Goal: Information Seeking & Learning: Find specific fact

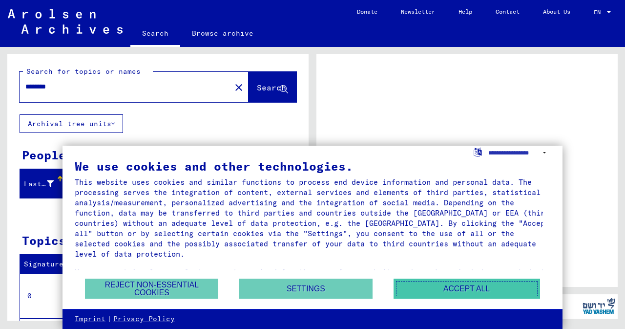
click at [451, 291] on button "Accept all" at bounding box center [467, 288] width 147 height 20
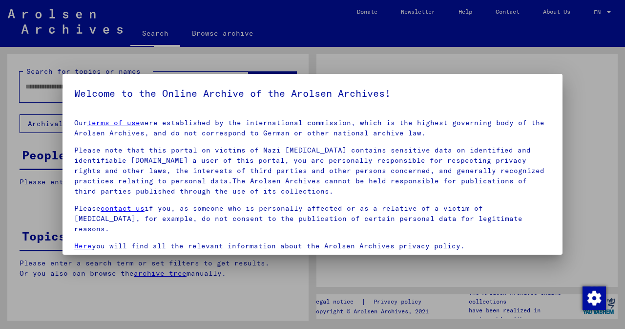
type input "********"
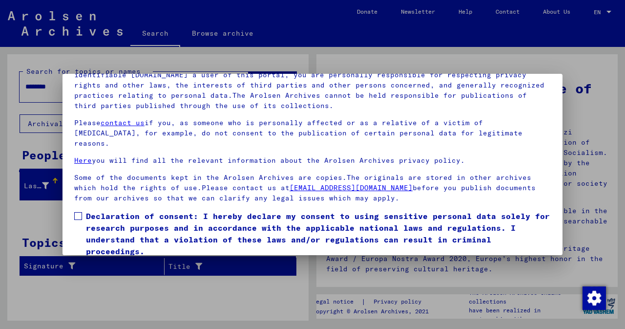
scroll to position [82, 0]
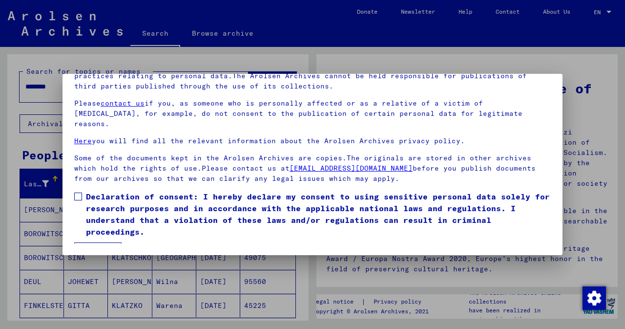
click at [99, 242] on button "I agree" at bounding box center [97, 251] width 47 height 19
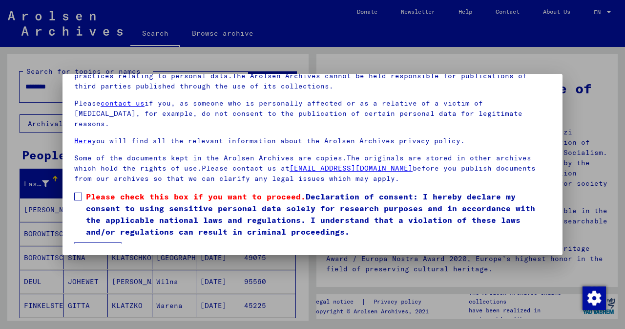
scroll to position [30, 0]
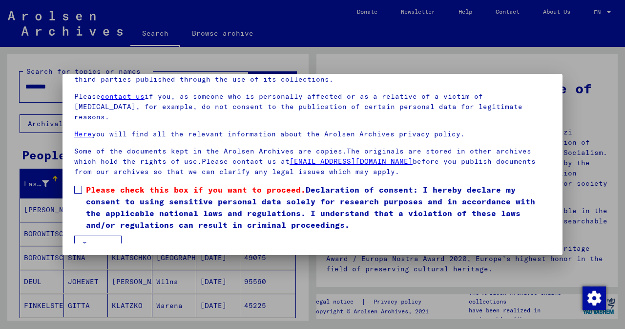
click at [76, 186] on span at bounding box center [78, 190] width 8 height 8
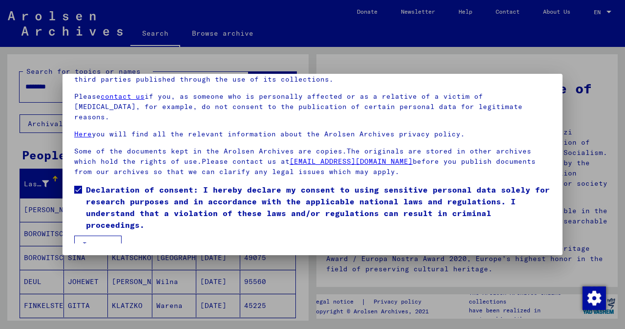
click at [106, 236] on button "I agree" at bounding box center [97, 245] width 47 height 19
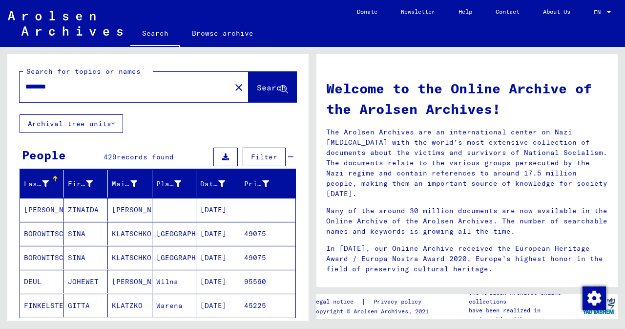
click at [257, 84] on span "Search" at bounding box center [271, 88] width 29 height 10
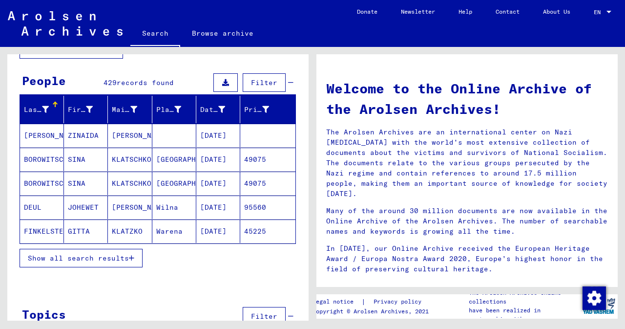
scroll to position [71, 0]
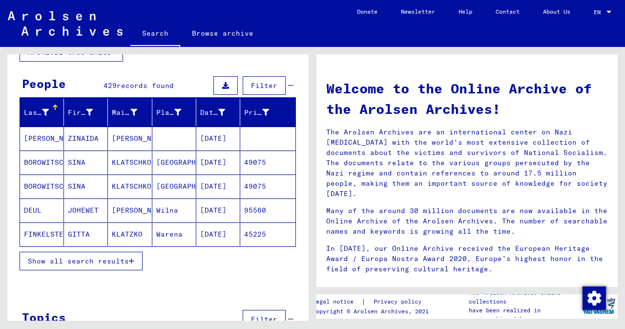
click at [129, 259] on icon "button" at bounding box center [131, 260] width 5 height 7
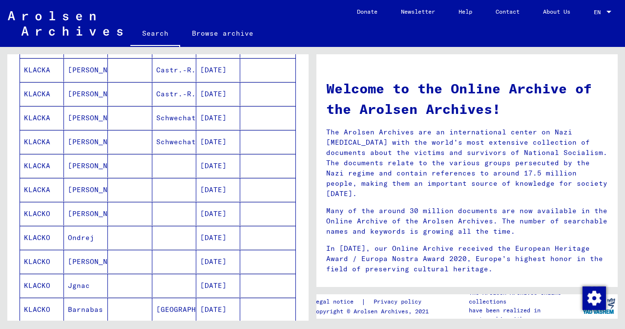
scroll to position [0, 0]
